Goal: Find specific page/section: Find specific page/section

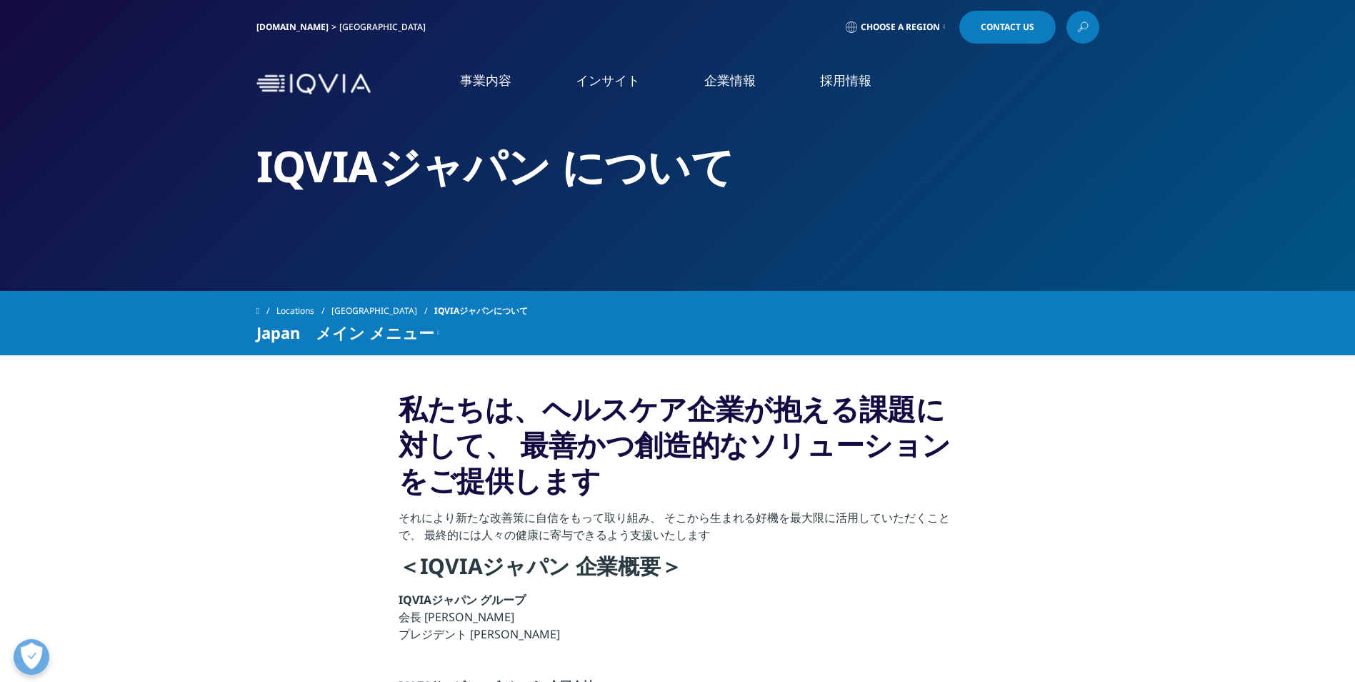
click at [91, 424] on link "CSO事業" at bounding box center [98, 415] width 46 height 16
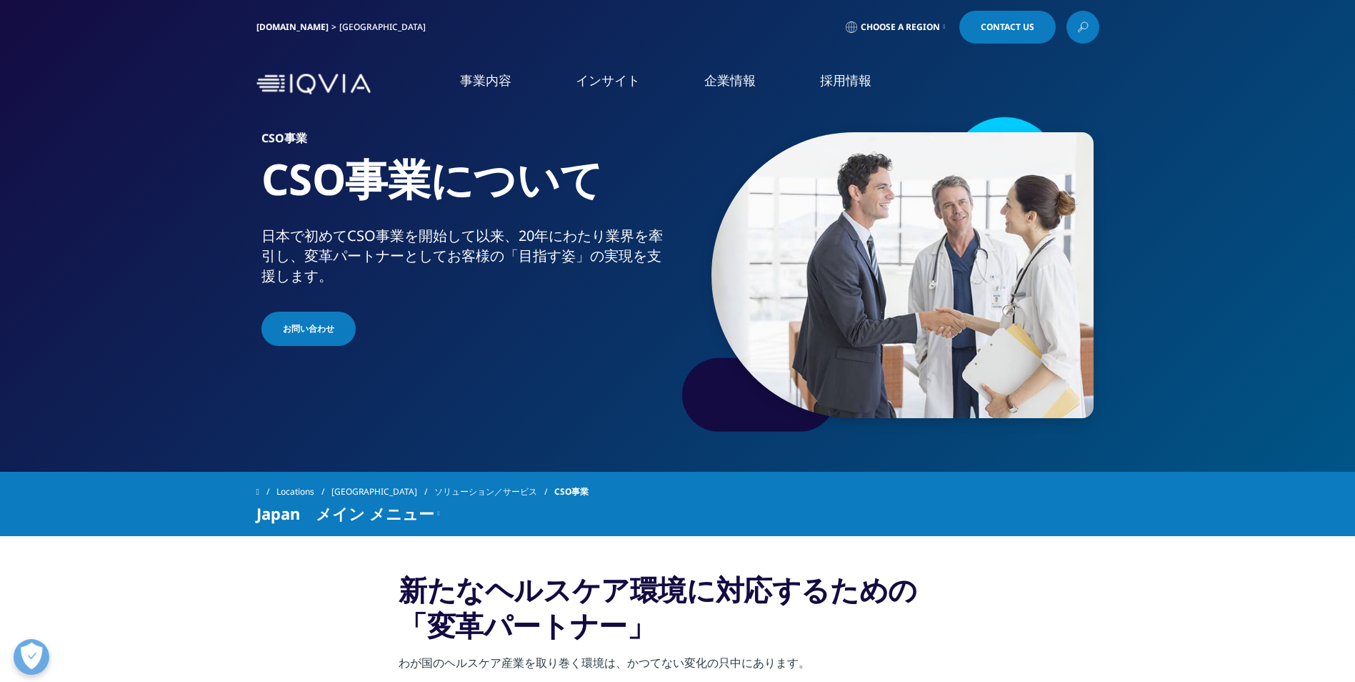
click at [829, 87] on link "採用情報" at bounding box center [845, 80] width 51 height 18
click at [79, 216] on link "CSO" at bounding box center [277, 212] width 432 height 16
